Goal: Task Accomplishment & Management: Use online tool/utility

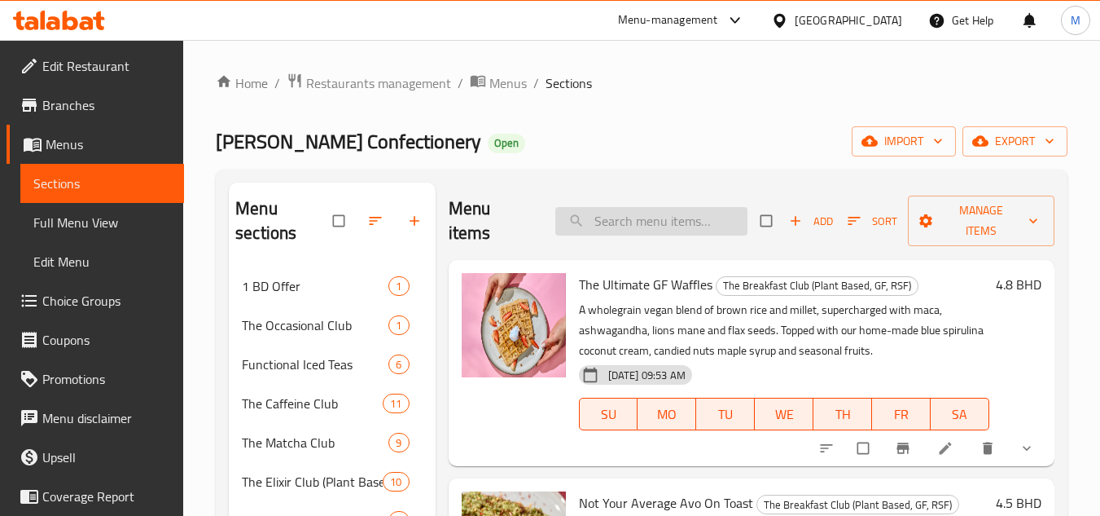
click at [617, 211] on input "search" at bounding box center [652, 221] width 192 height 29
paste input "Rustic Veggie Focaccia Melt"
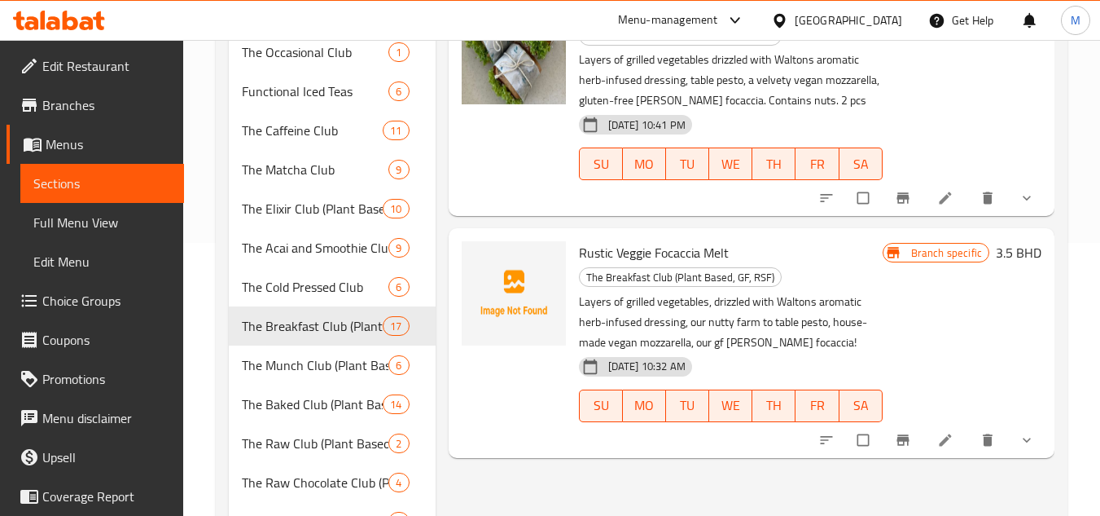
scroll to position [269, 0]
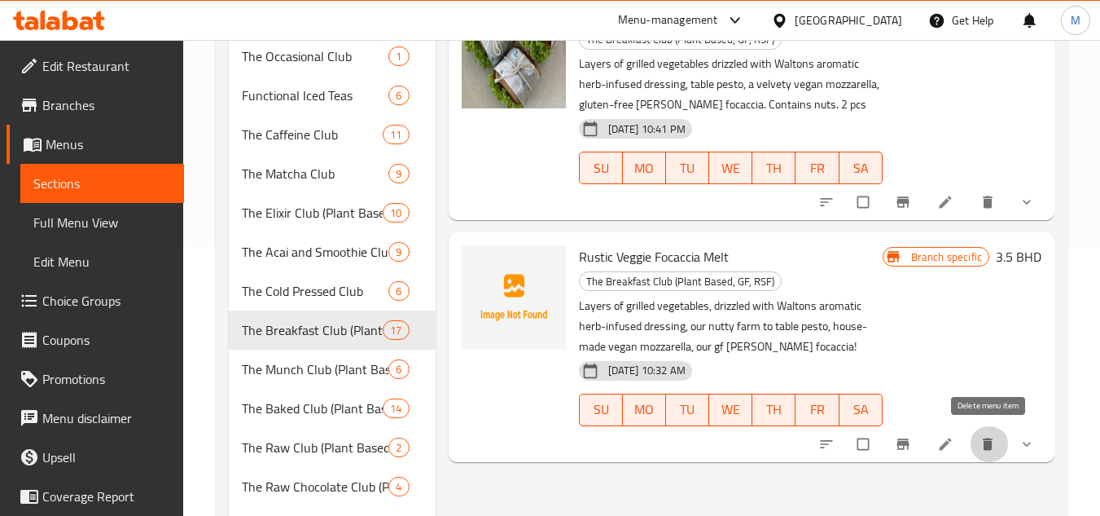
click at [985, 446] on icon "delete" at bounding box center [988, 443] width 10 height 12
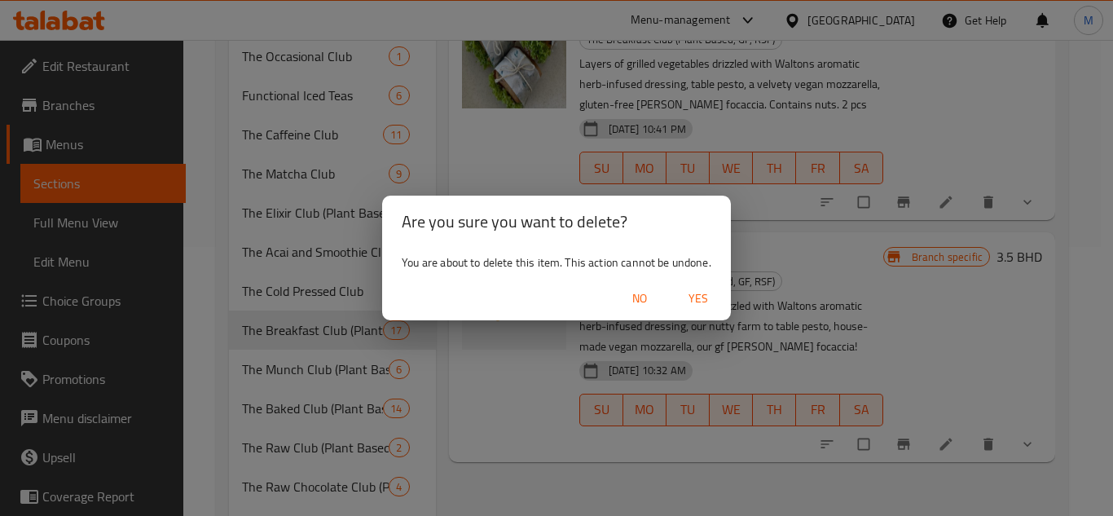
click at [710, 297] on span "Yes" at bounding box center [698, 298] width 39 height 20
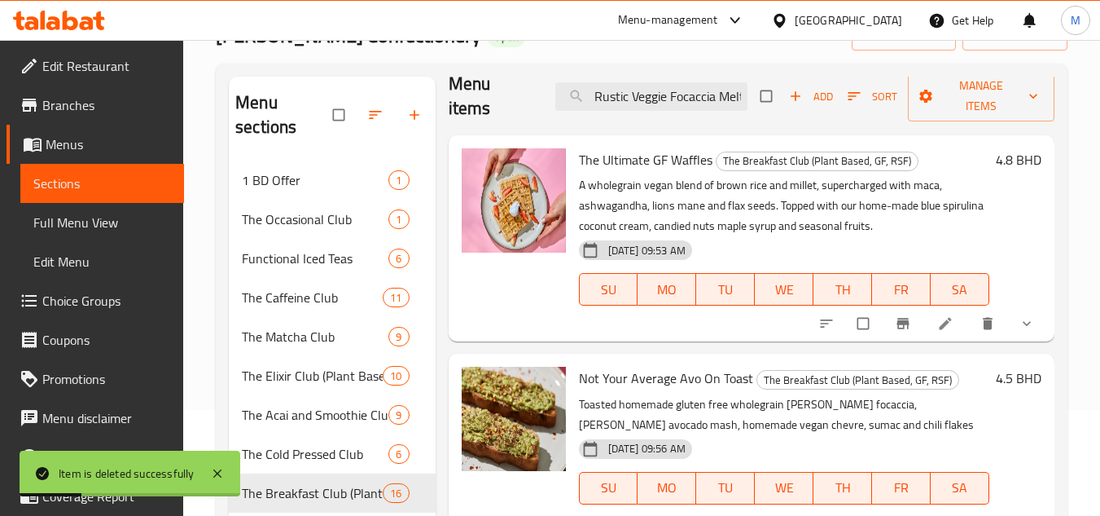
scroll to position [0, 0]
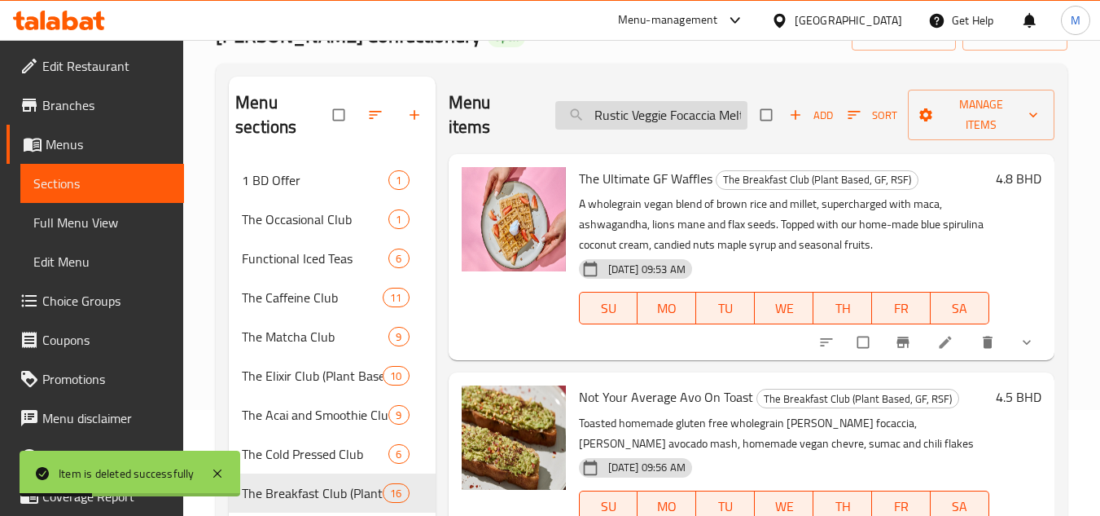
click at [659, 111] on input "Rustic Veggie Focaccia Melt" at bounding box center [652, 115] width 192 height 29
click at [659, 110] on input "Rustic Veggie Focaccia Melt" at bounding box center [652, 115] width 192 height 29
paste input "Go Nuts On The Jelly"
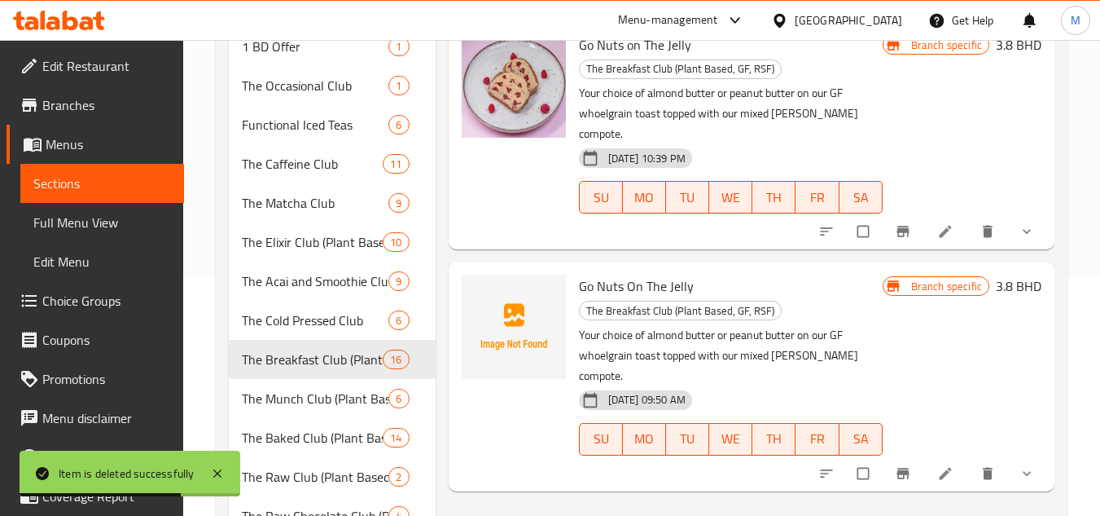
scroll to position [269, 0]
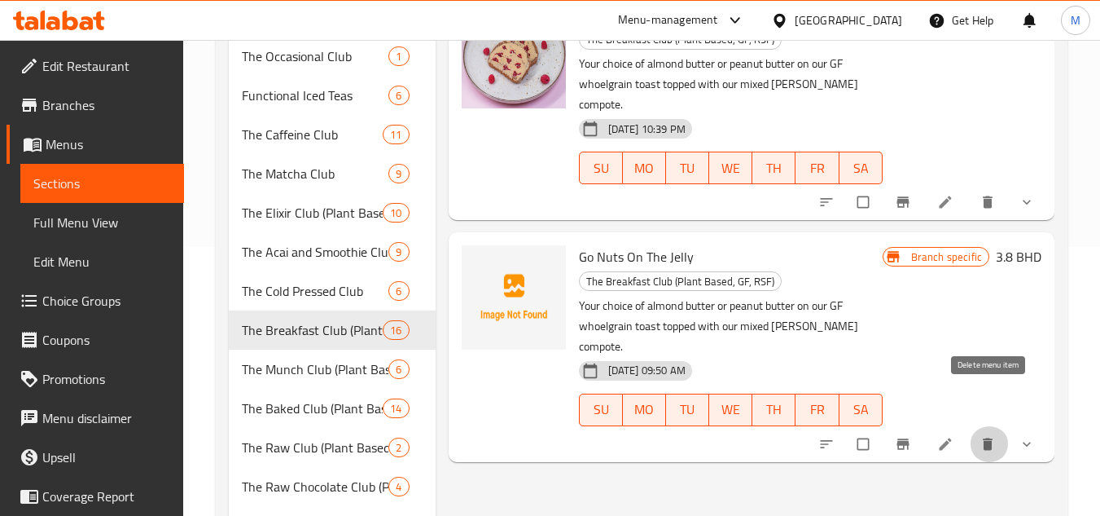
click at [991, 437] on icon "delete" at bounding box center [988, 443] width 10 height 12
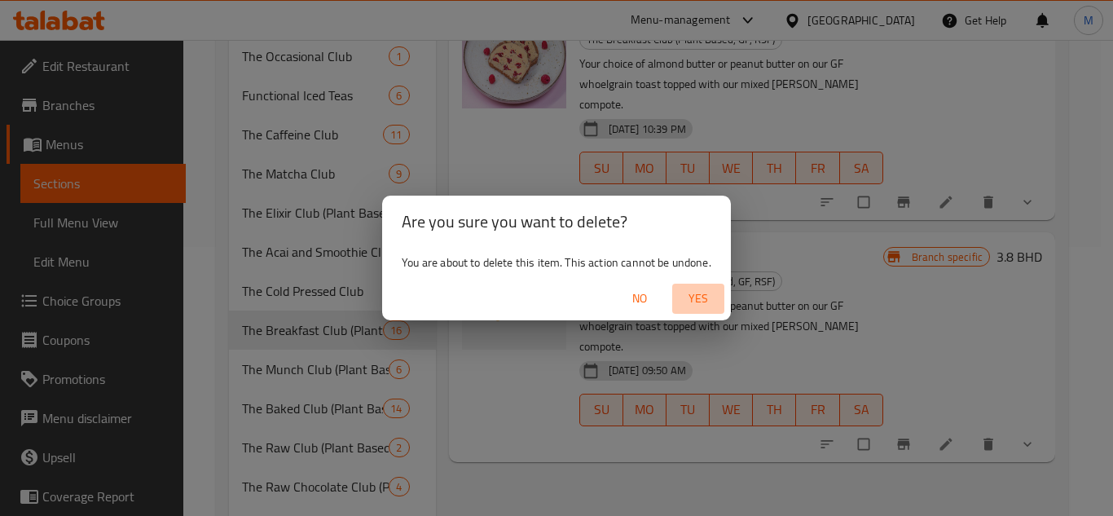
click at [696, 300] on span "Yes" at bounding box center [698, 298] width 39 height 20
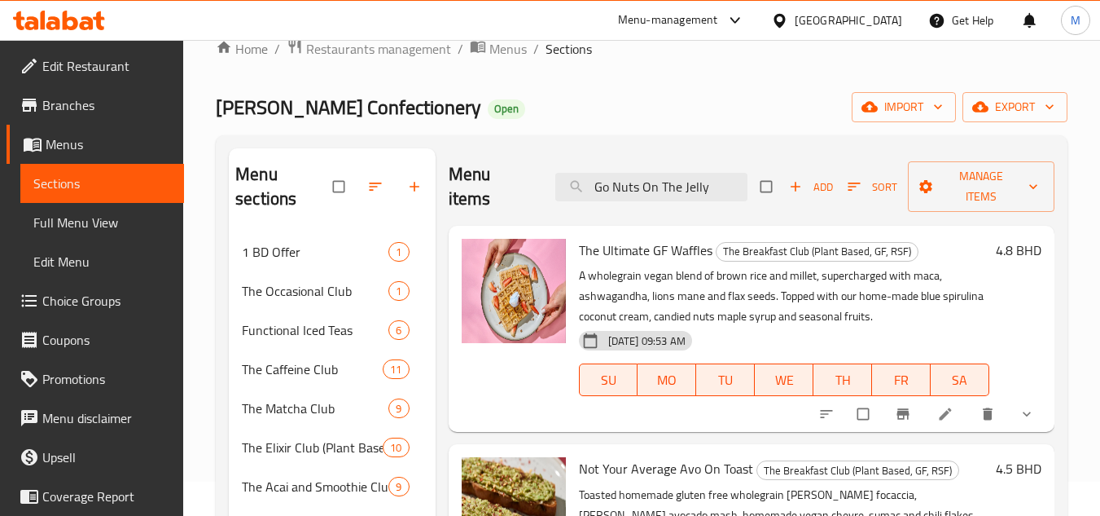
scroll to position [24, 0]
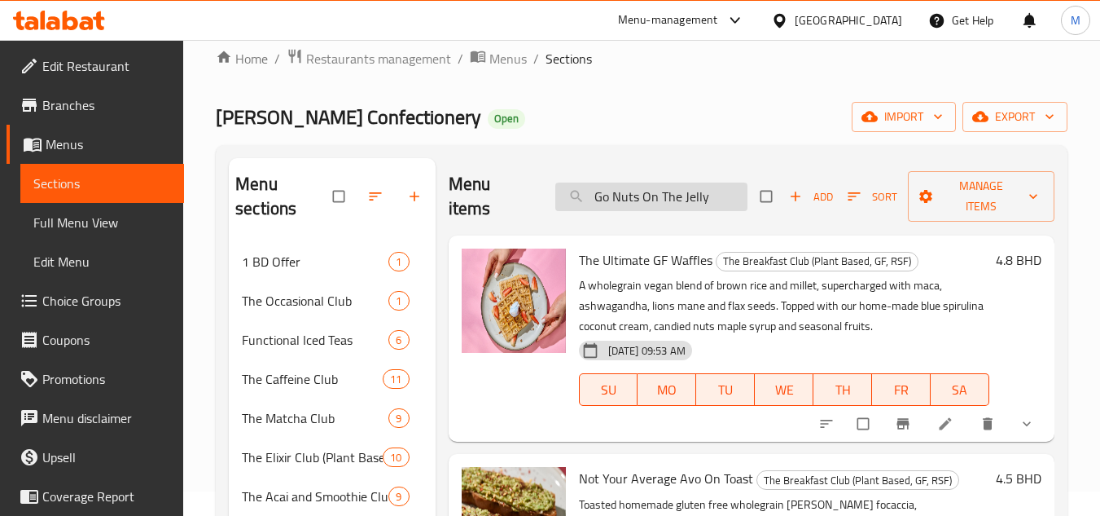
click at [648, 210] on input "Go Nuts On The Jelly" at bounding box center [652, 196] width 192 height 29
click at [647, 201] on input "Go Nuts On The Jelly" at bounding box center [652, 196] width 192 height 29
paste input "[PERSON_NAME]"
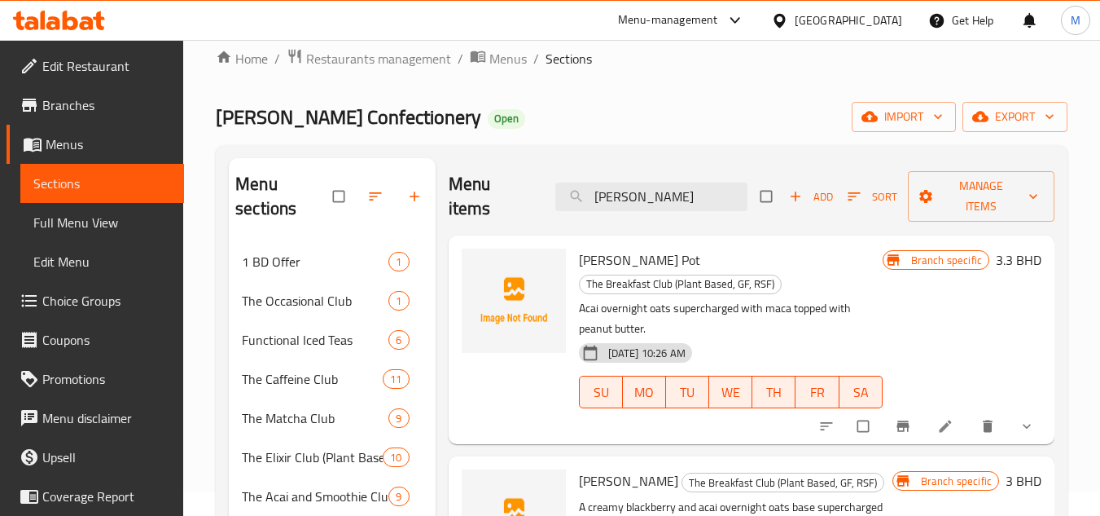
type input "[PERSON_NAME]"
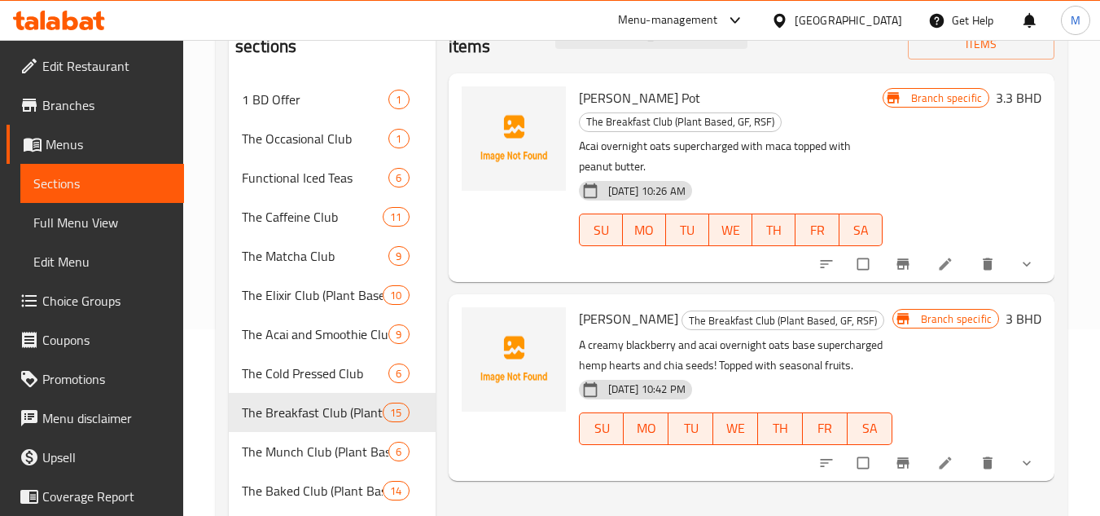
scroll to position [187, 0]
click at [986, 455] on icon "delete" at bounding box center [988, 461] width 10 height 12
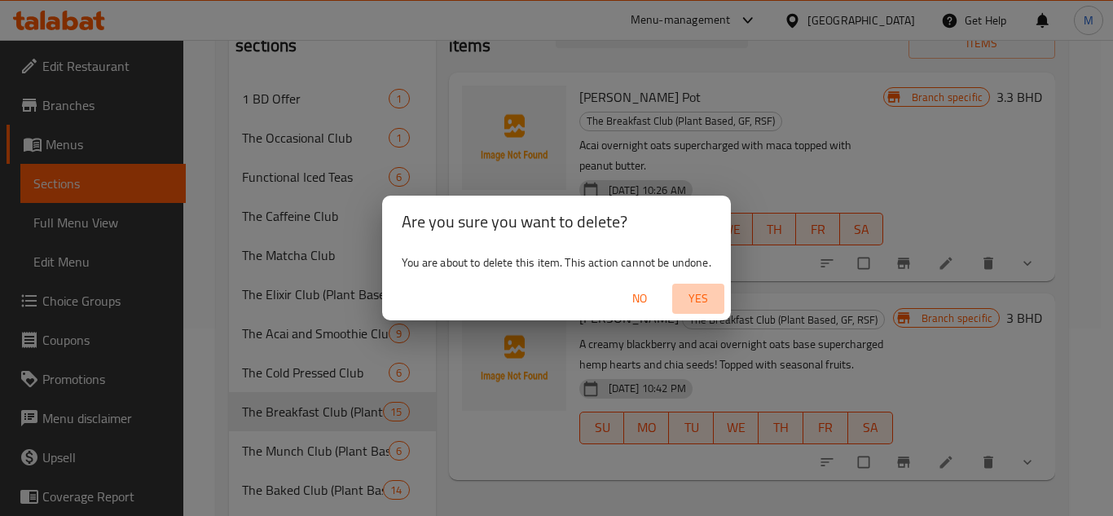
click at [709, 299] on span "Yes" at bounding box center [698, 298] width 39 height 20
